Goal: Task Accomplishment & Management: Manage account settings

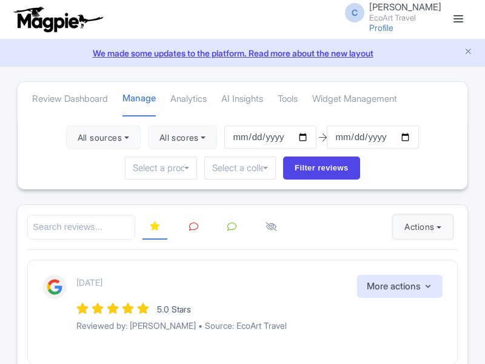
click at [420, 227] on button "Actions" at bounding box center [423, 227] width 60 height 24
click at [0, 0] on link "Import new reviews" at bounding box center [0, 0] width 0 height 0
